Goal: Transaction & Acquisition: Purchase product/service

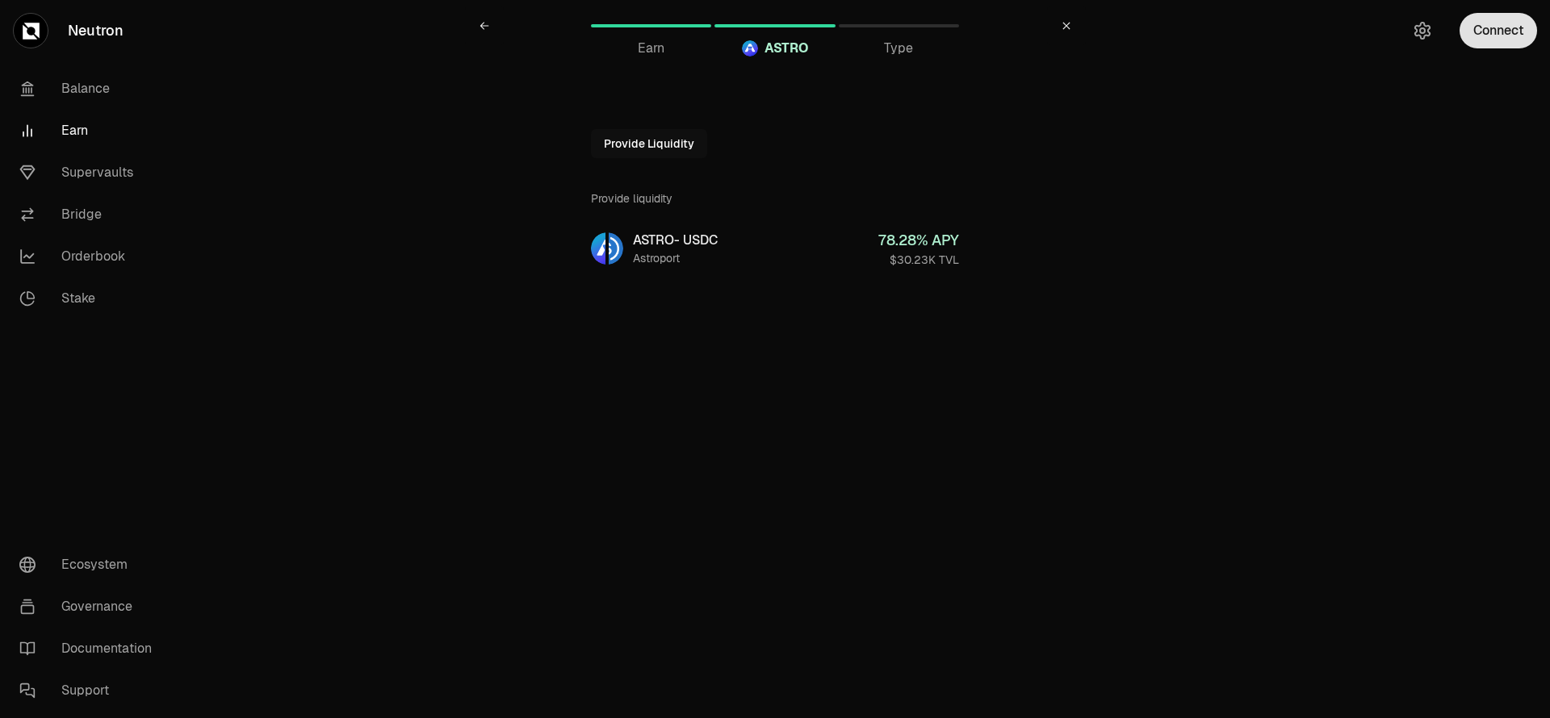
click at [1492, 28] on button "Connect" at bounding box center [1498, 31] width 77 height 36
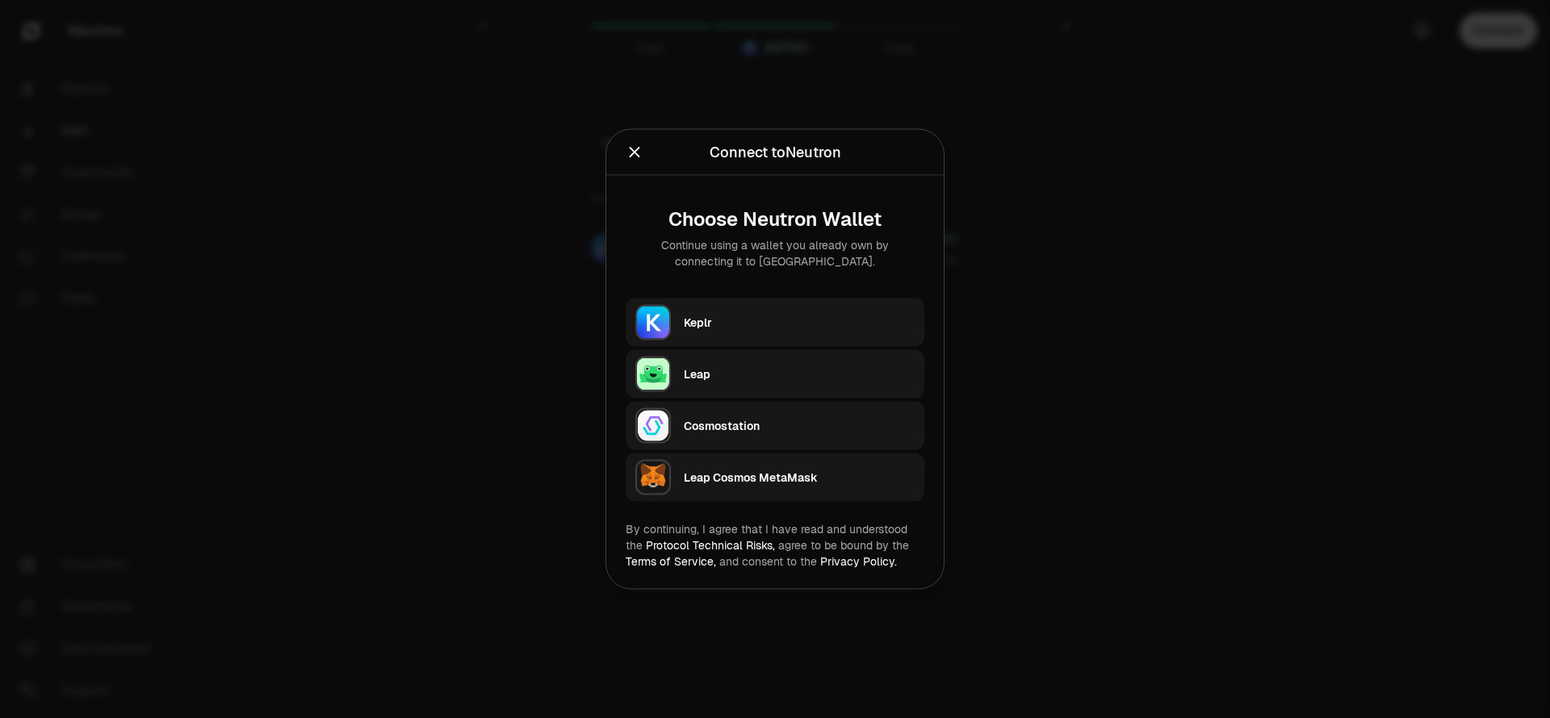
click at [728, 316] on div "Keplr" at bounding box center [799, 323] width 231 height 16
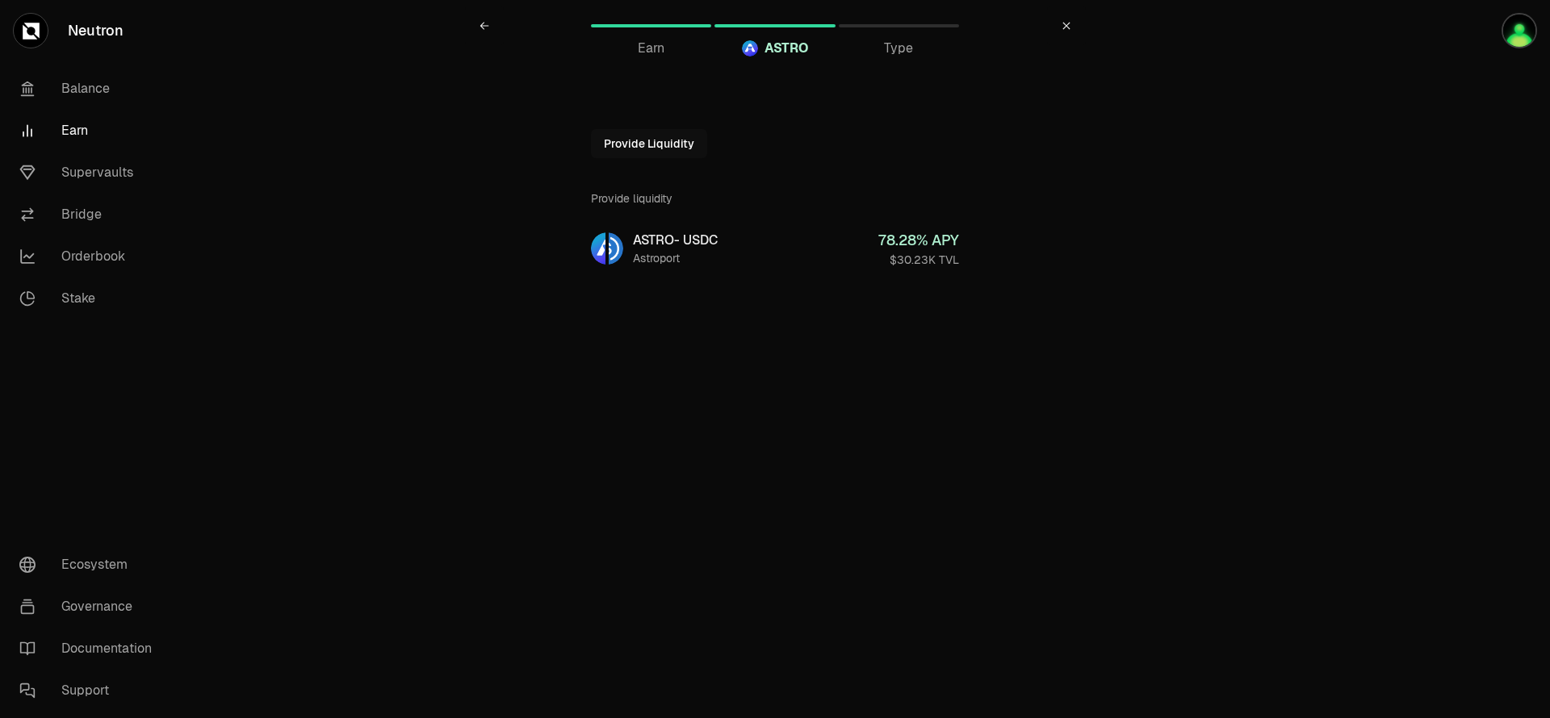
click at [1066, 23] on icon at bounding box center [1067, 26] width 10 height 10
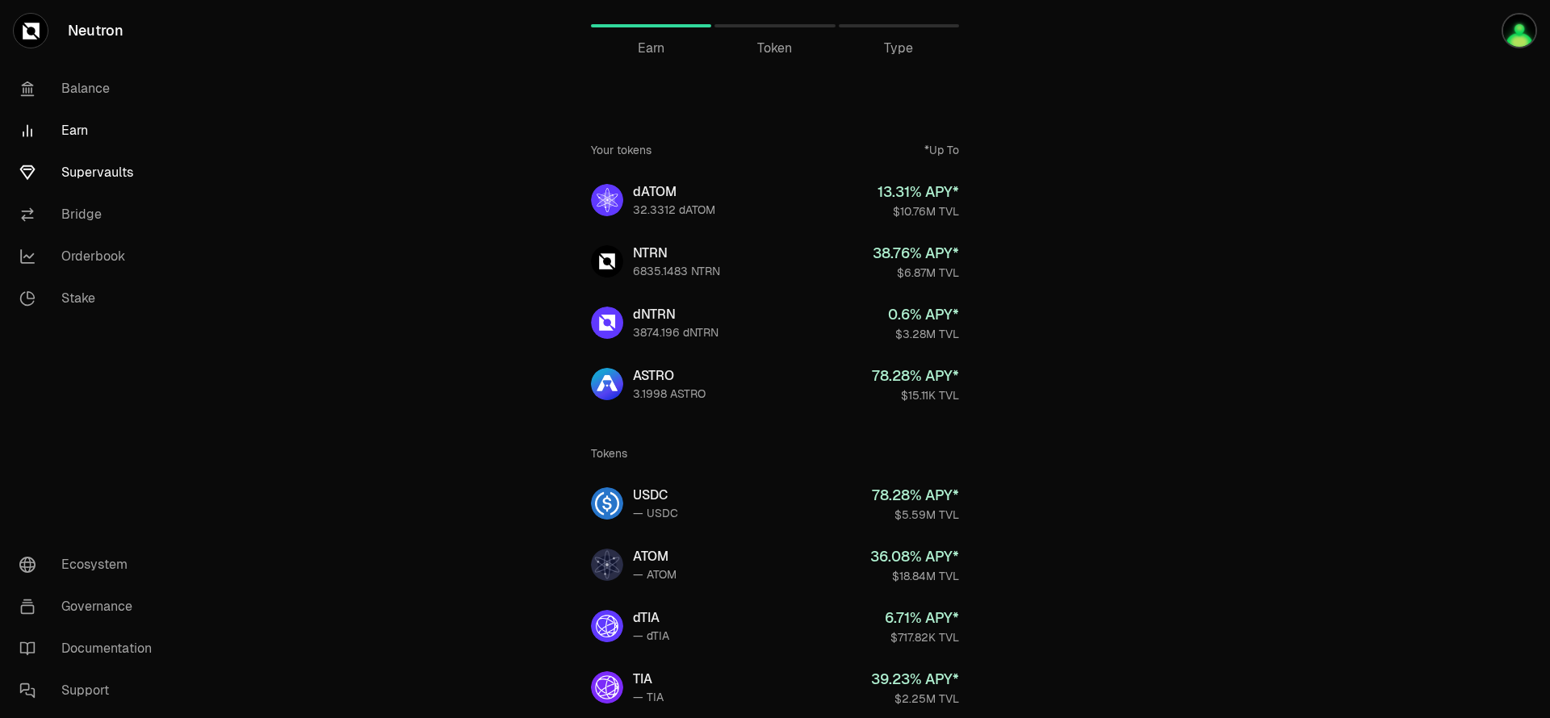
click at [89, 180] on link "Supervaults" at bounding box center [90, 173] width 168 height 42
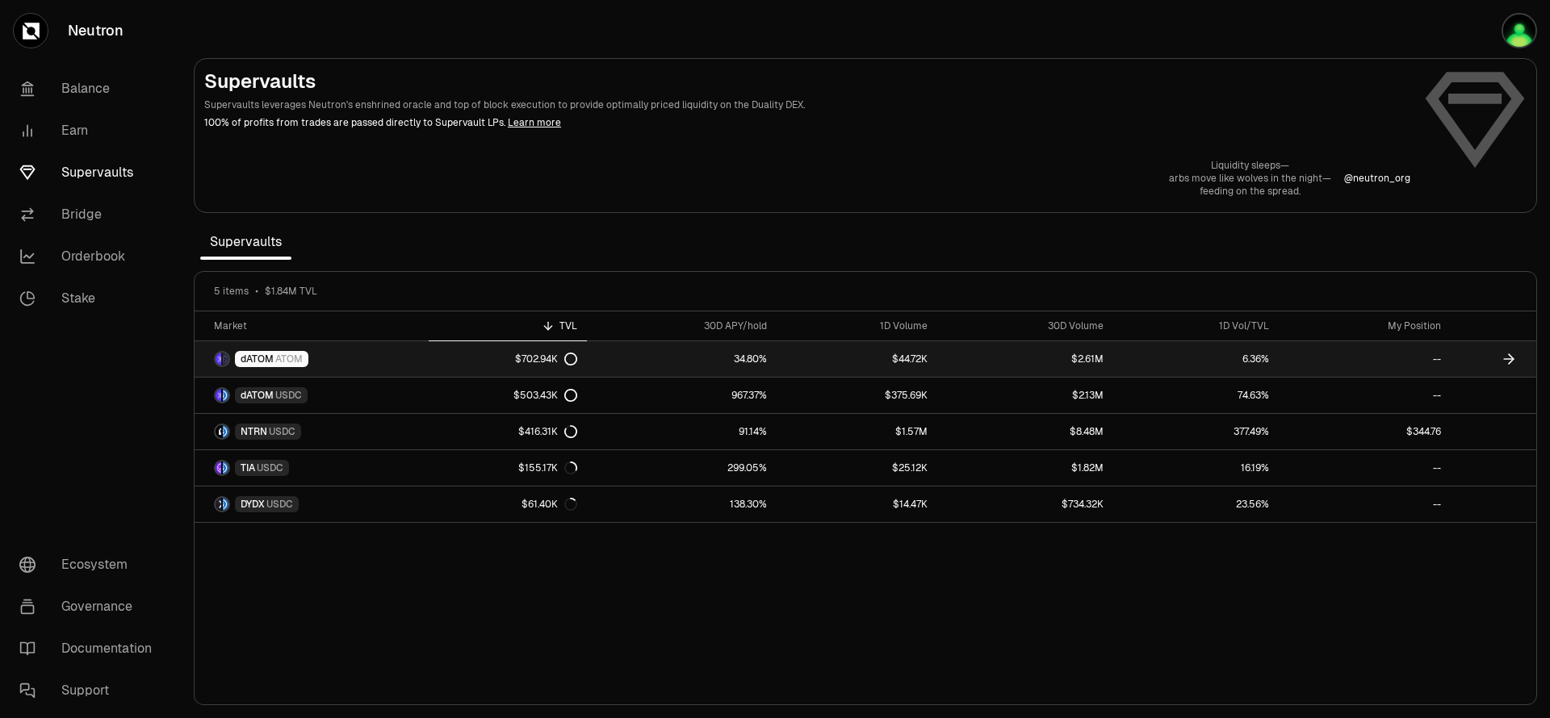
click at [645, 354] on link "34.80%" at bounding box center [682, 359] width 190 height 36
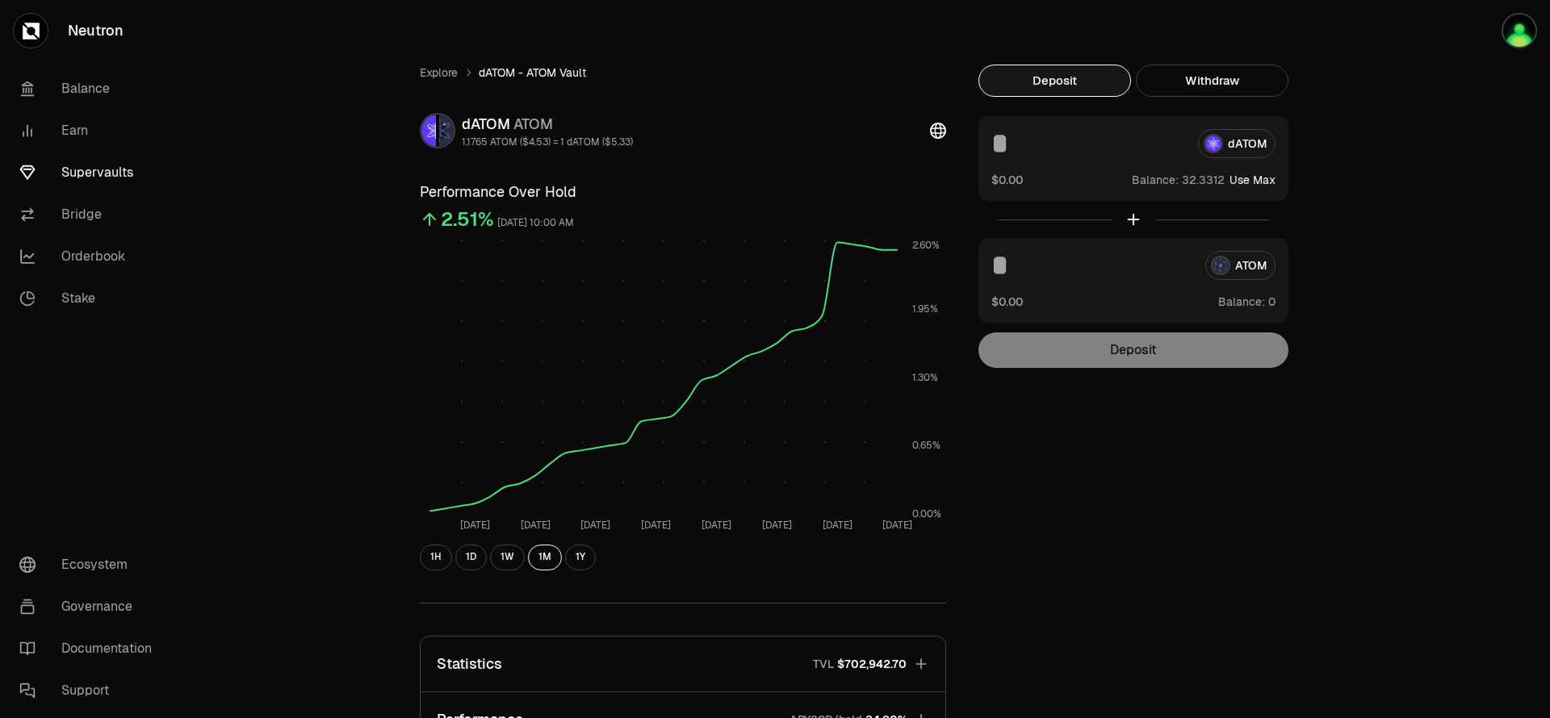
click at [1246, 176] on button "Use Max" at bounding box center [1252, 180] width 46 height 16
type input "*********"
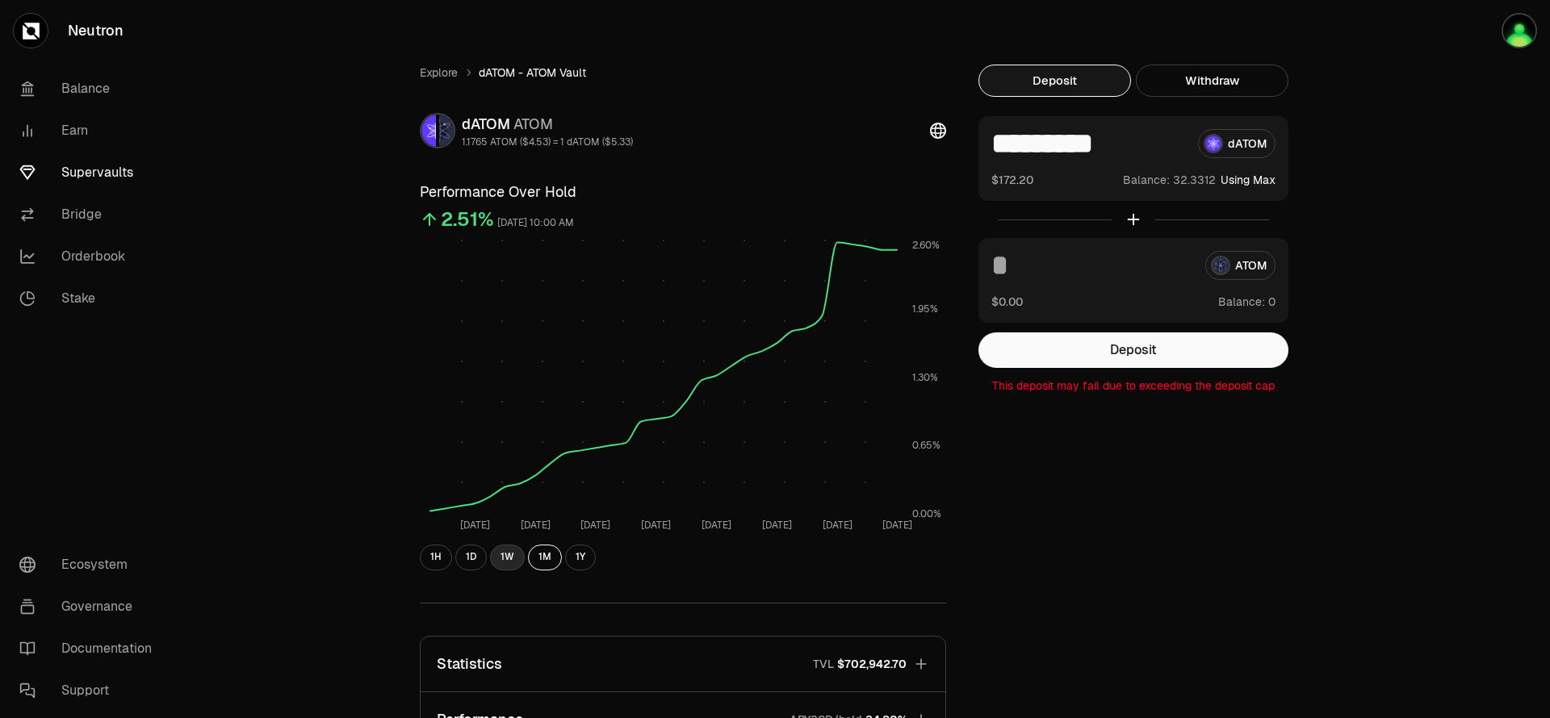
click at [512, 565] on button "1W" at bounding box center [507, 558] width 35 height 26
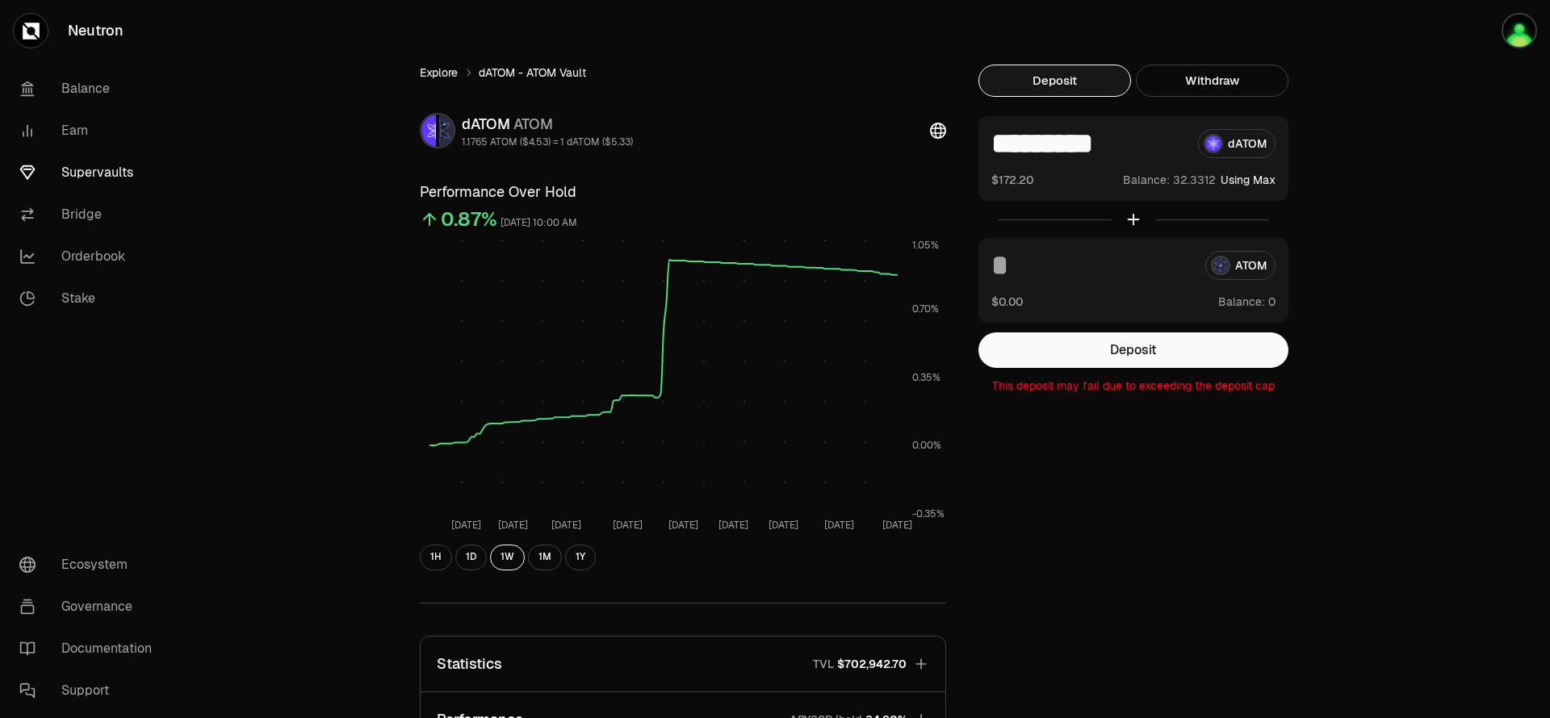
click at [441, 77] on link "Explore" at bounding box center [439, 73] width 38 height 16
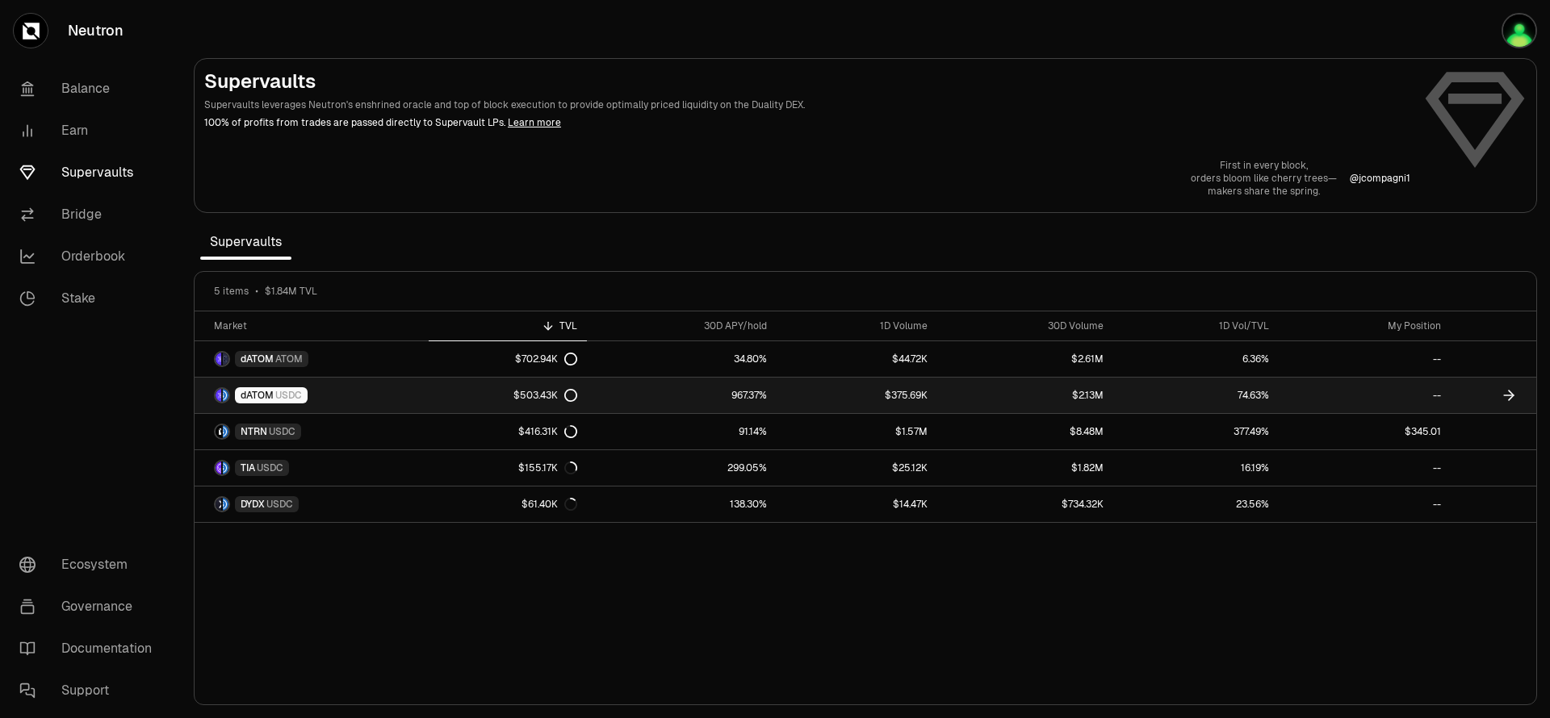
click at [571, 393] on icon at bounding box center [570, 395] width 13 height 13
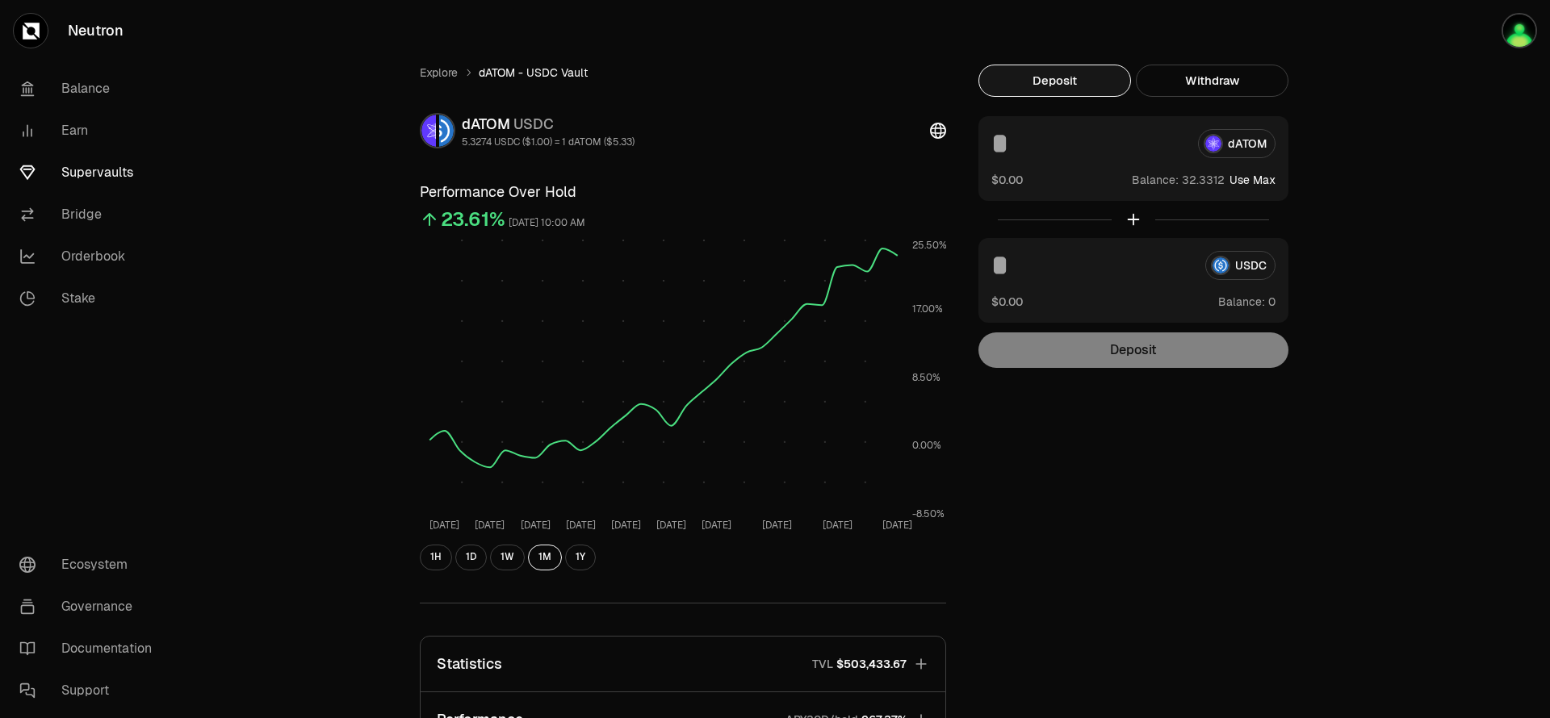
click at [1241, 180] on button "Use Max" at bounding box center [1252, 180] width 46 height 16
type input "*********"
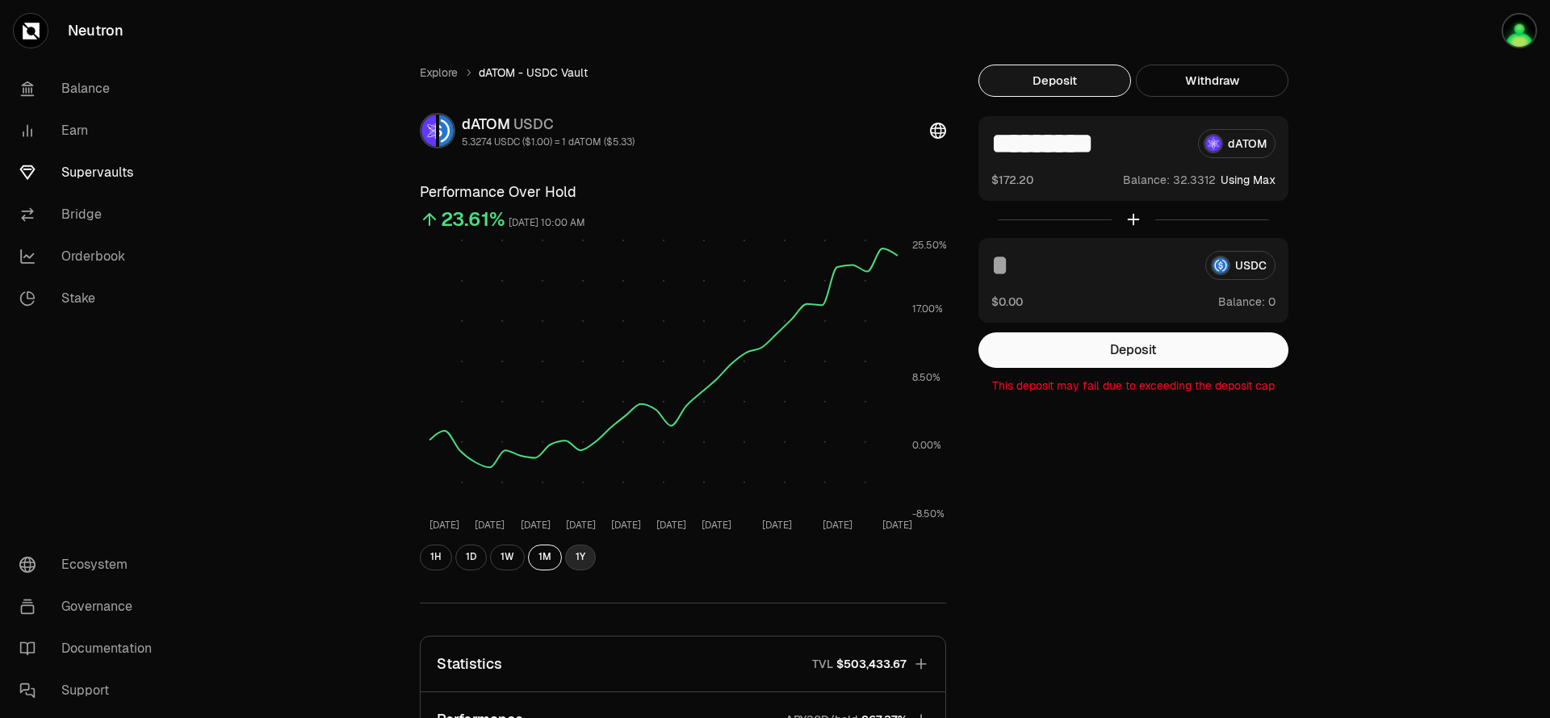
click at [578, 560] on button "1Y" at bounding box center [580, 558] width 31 height 26
